Goal: Find specific page/section: Find specific page/section

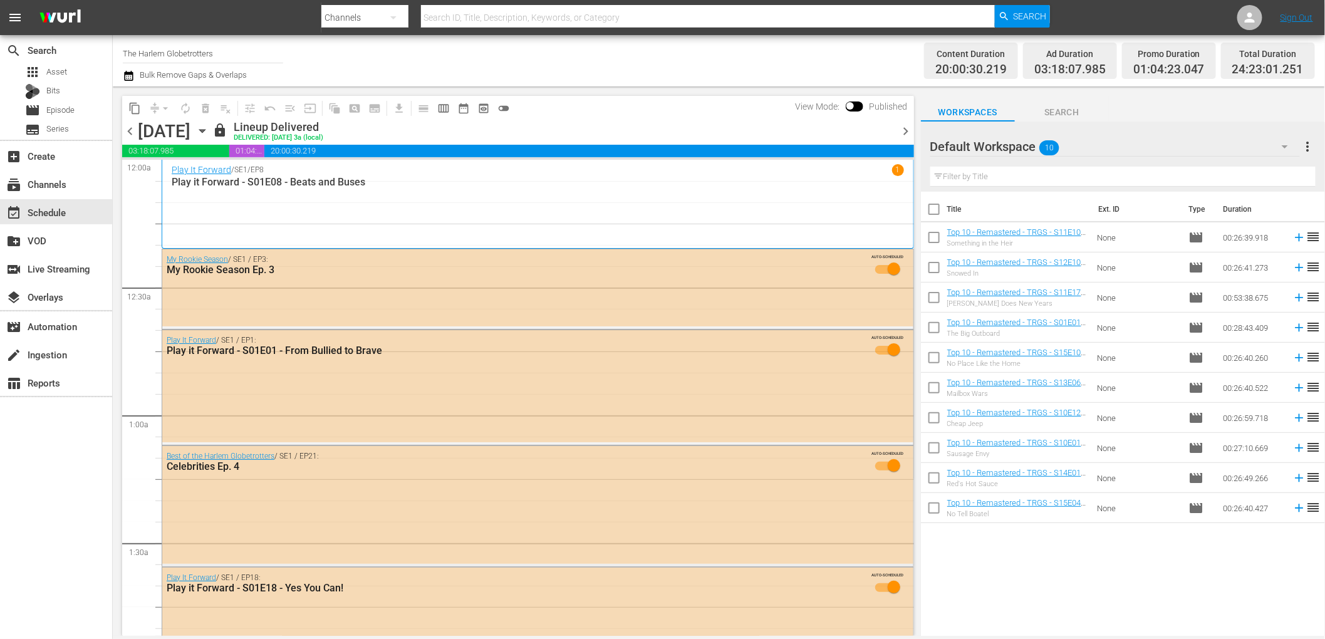
scroll to position [4, 0]
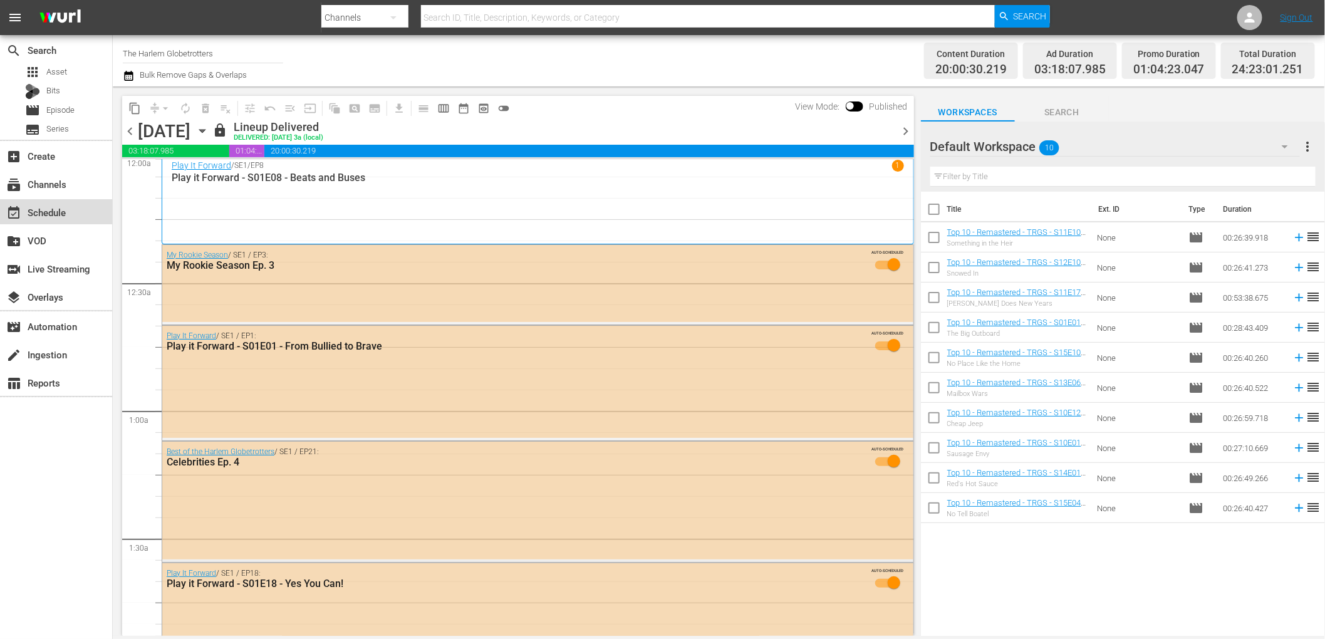
click at [79, 216] on div "event_available Schedule" at bounding box center [56, 211] width 112 height 25
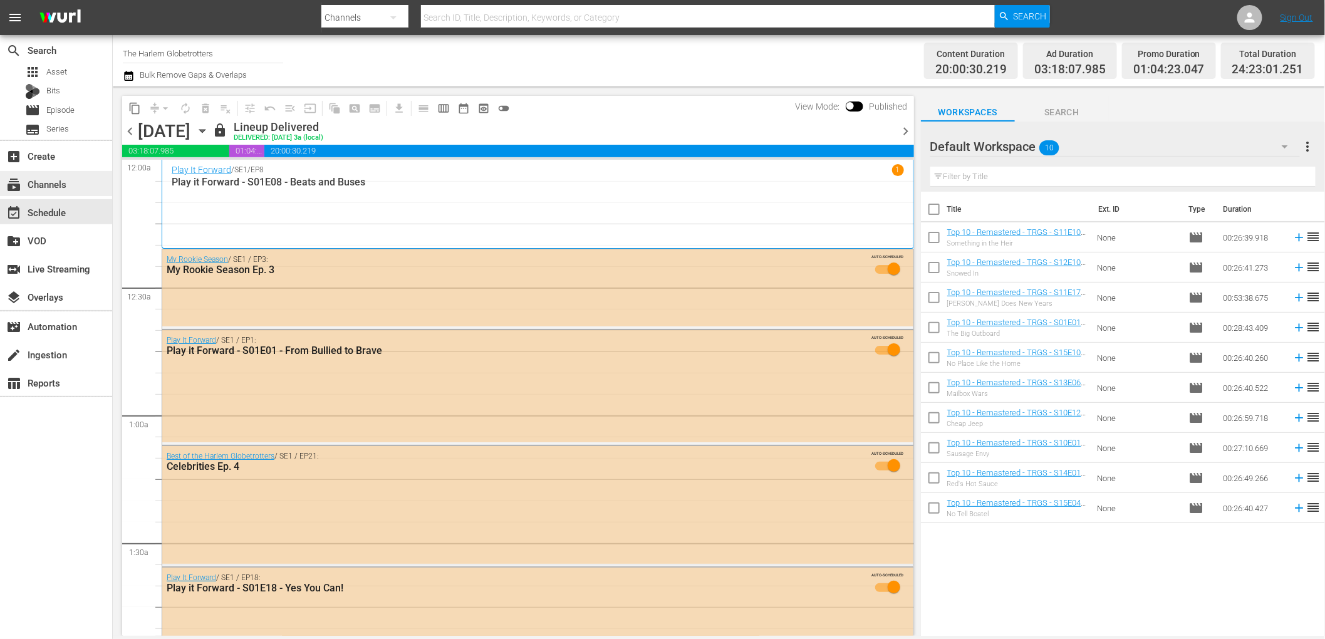
click at [53, 184] on div "subscriptions Channels" at bounding box center [35, 182] width 70 height 11
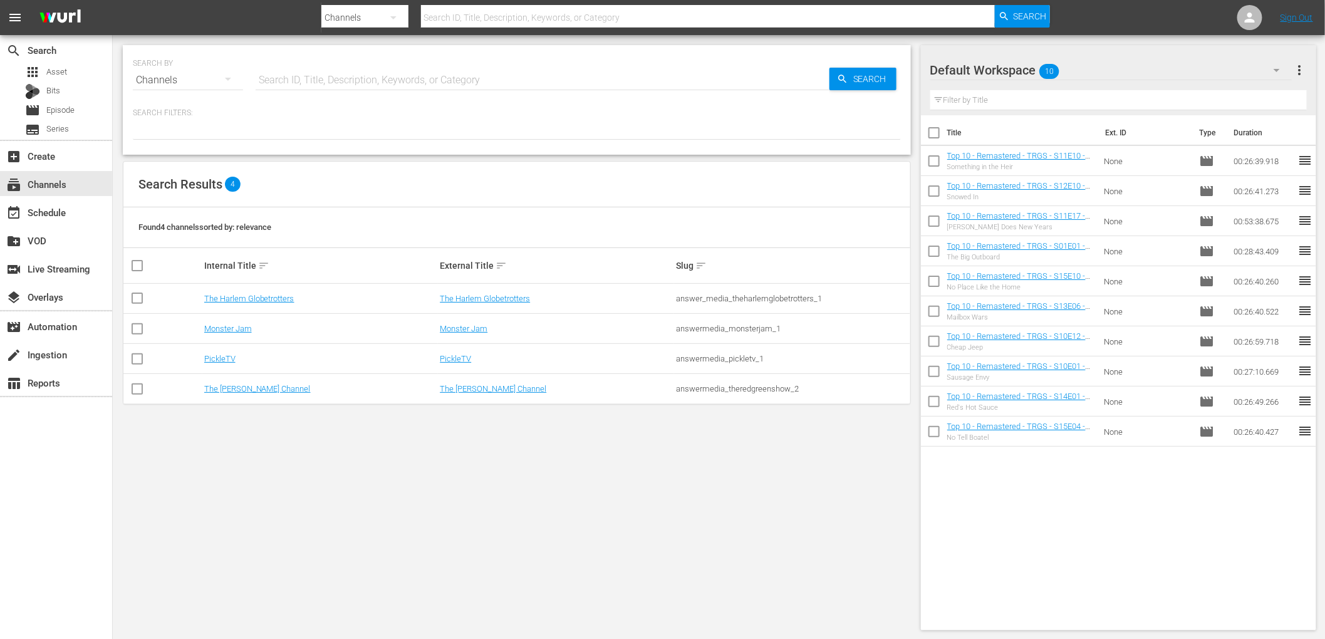
click at [237, 322] on td "Monster Jam" at bounding box center [320, 329] width 236 height 30
click at [234, 329] on link "Monster Jam" at bounding box center [228, 328] width 48 height 9
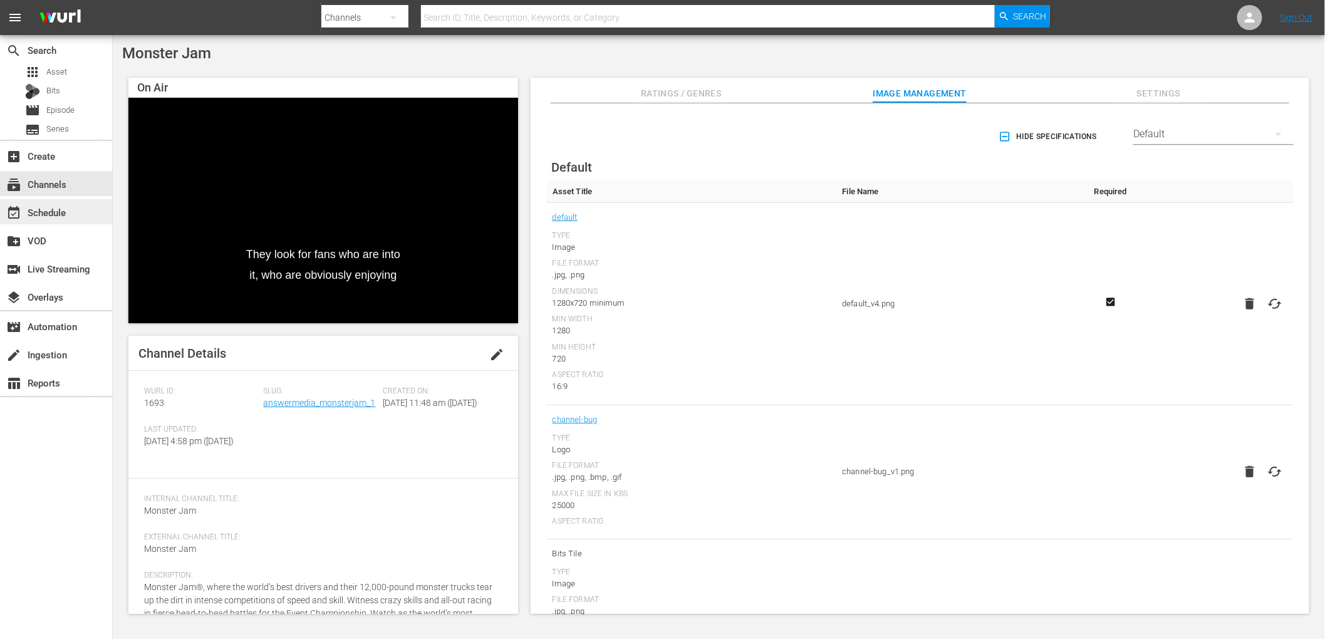
click at [61, 212] on div "event_available Schedule" at bounding box center [35, 210] width 70 height 11
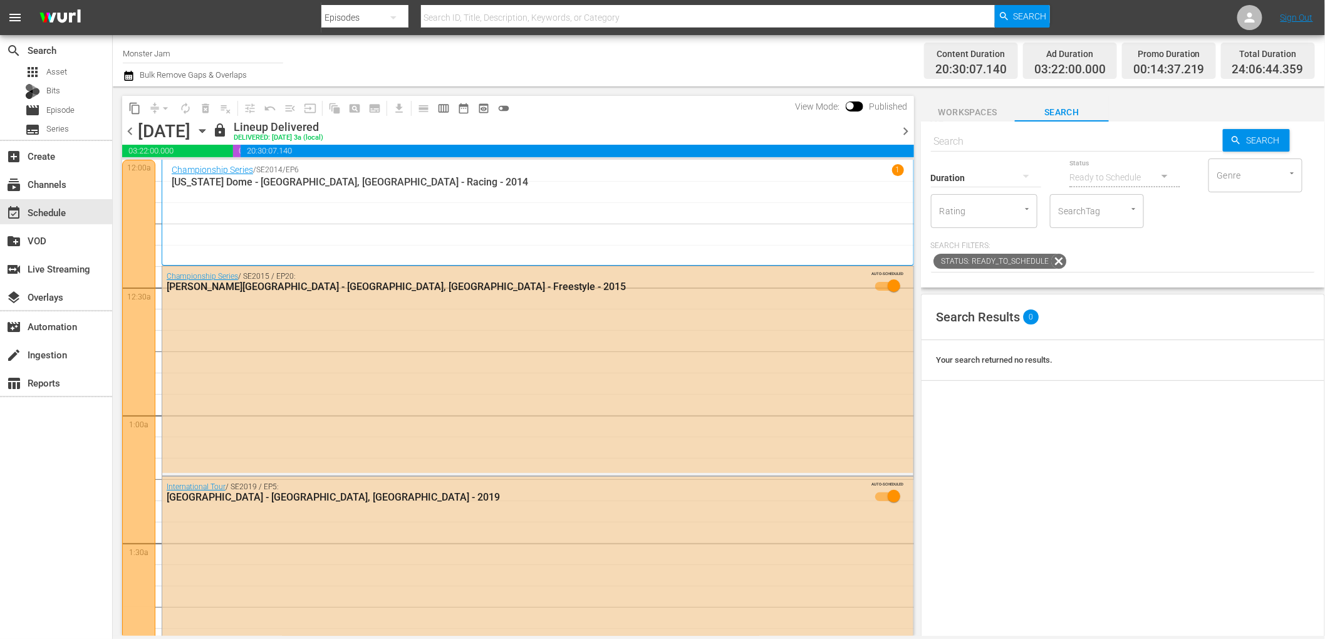
click at [209, 133] on icon "button" at bounding box center [202, 131] width 14 height 14
